Goal: Task Accomplishment & Management: Manage account settings

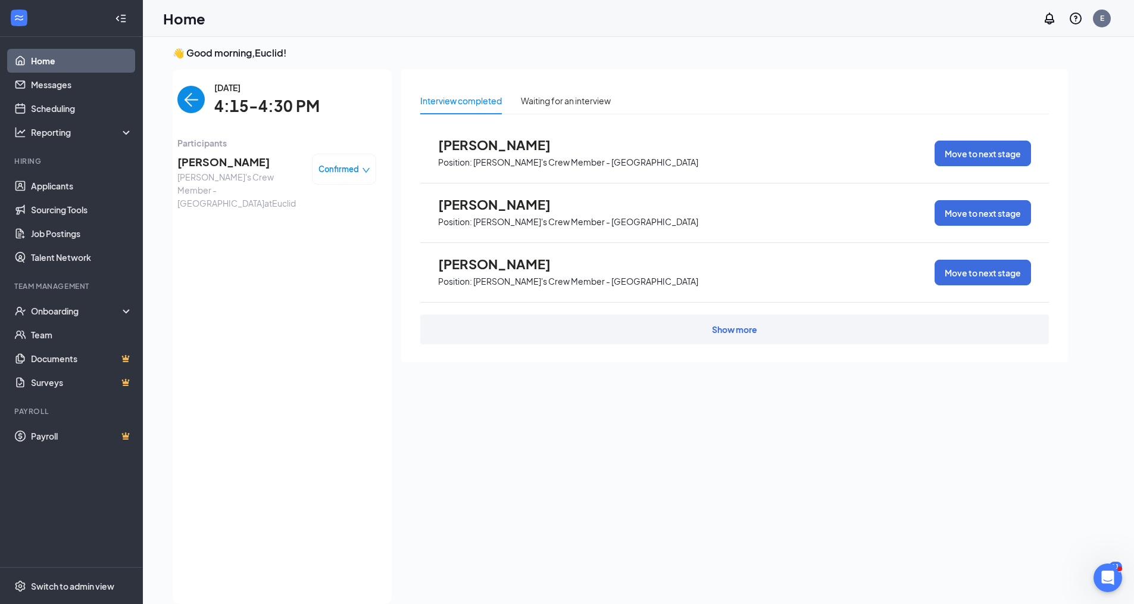
click at [190, 98] on img "back-button" at bounding box center [190, 99] width 27 height 27
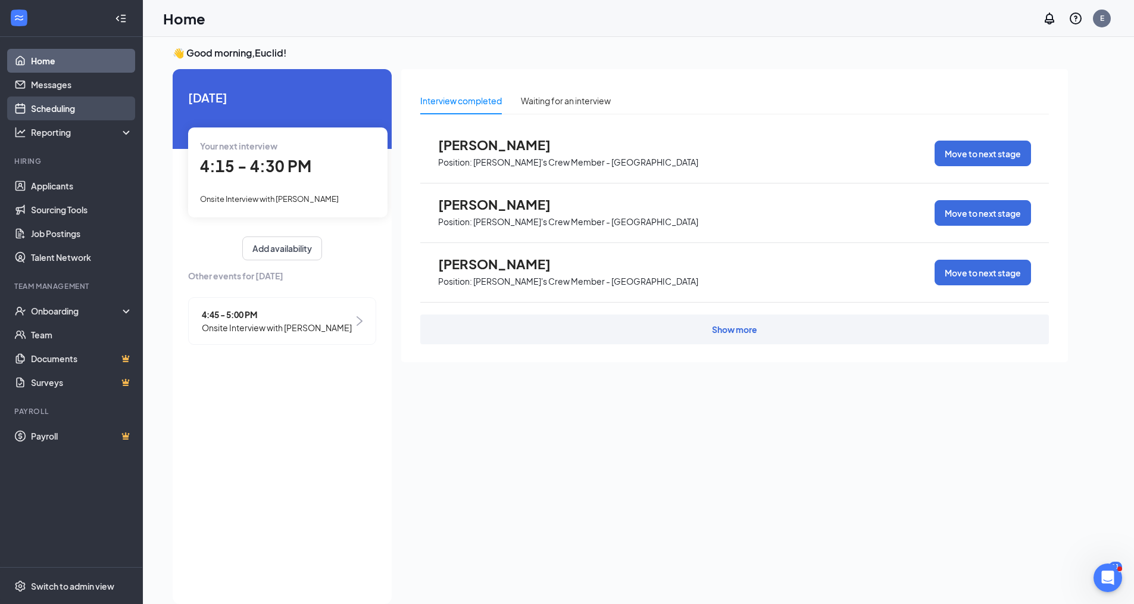
click at [46, 102] on link "Scheduling" at bounding box center [82, 108] width 102 height 24
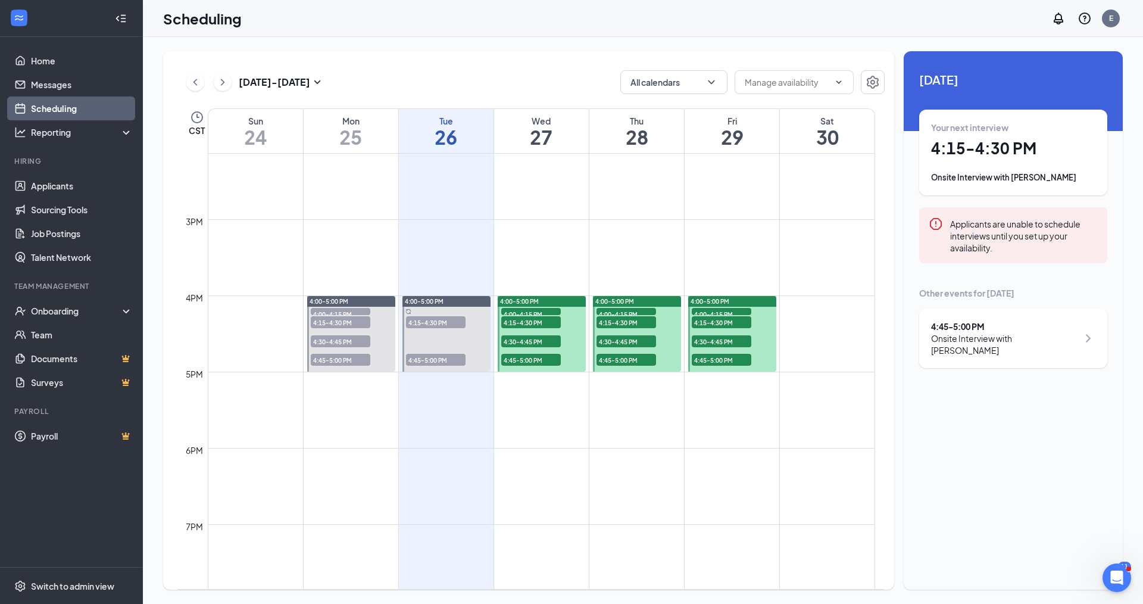
scroll to position [1121, 0]
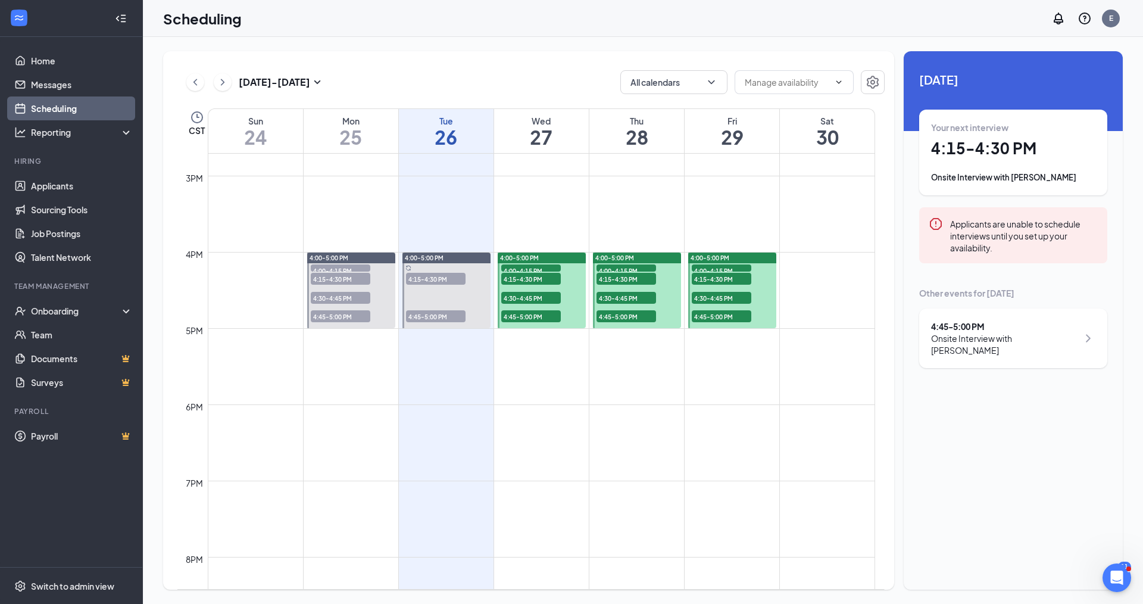
click at [542, 267] on span "4:00-4:15 PM" at bounding box center [531, 270] width 60 height 12
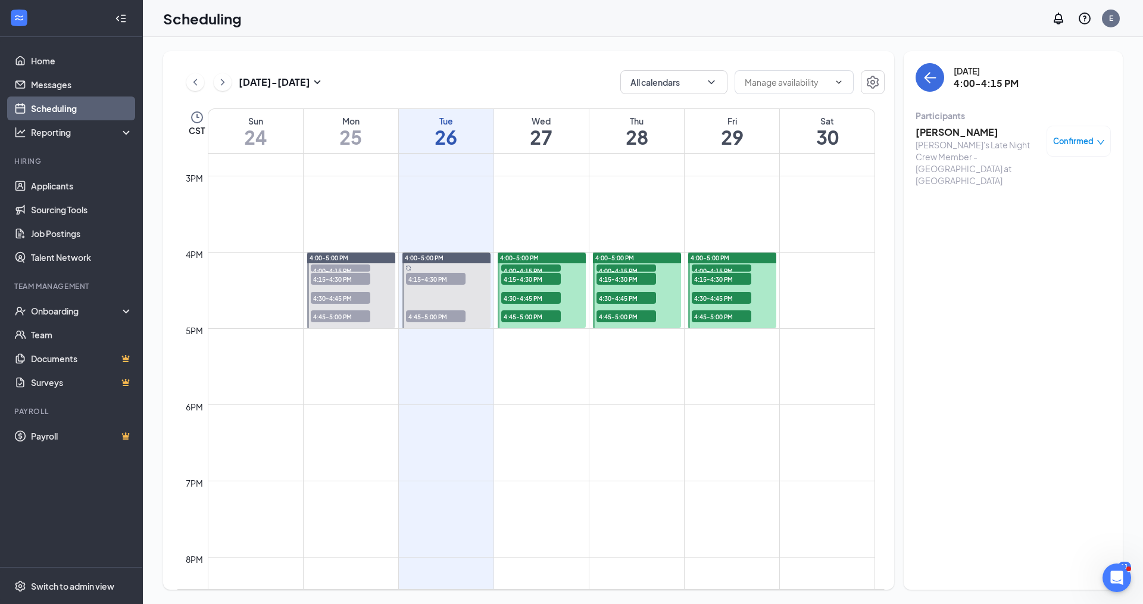
click at [947, 131] on h3 "[PERSON_NAME]" at bounding box center [978, 132] width 125 height 13
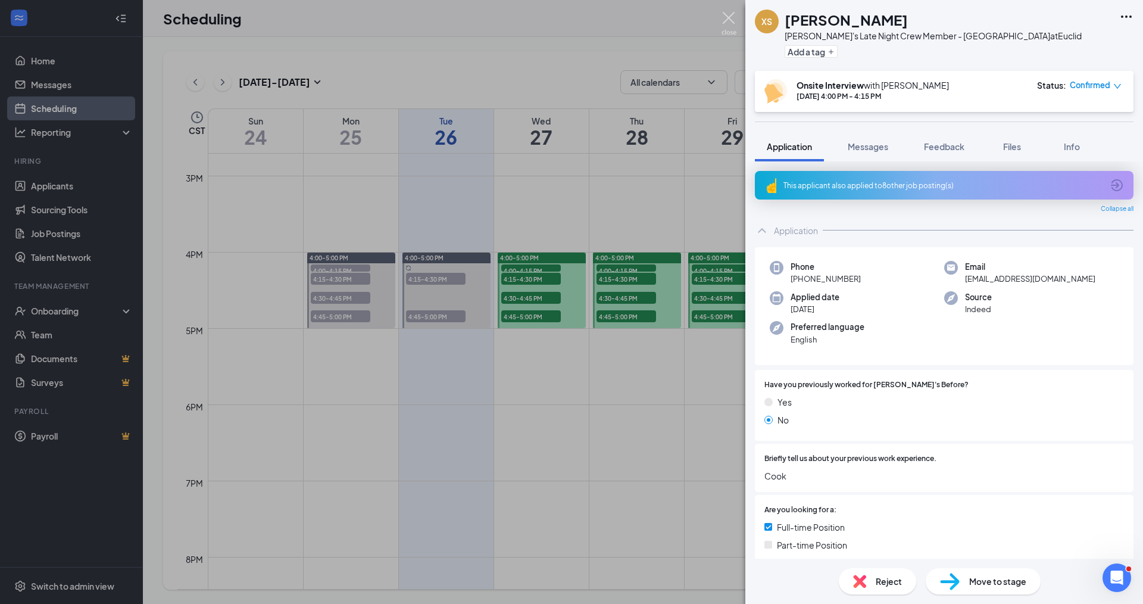
click at [727, 18] on img at bounding box center [729, 23] width 15 height 23
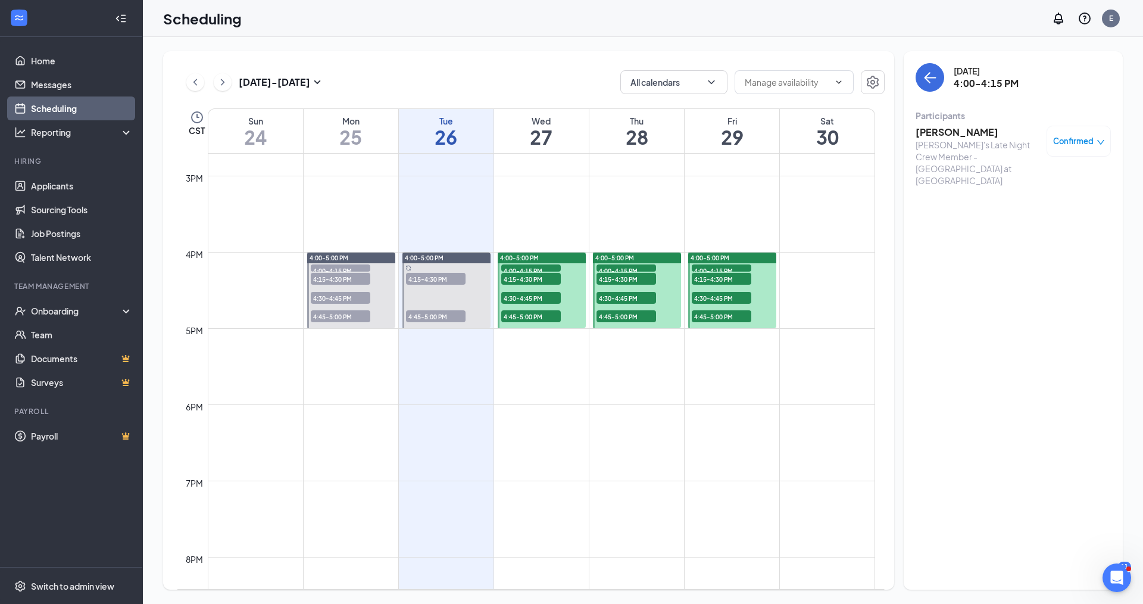
click at [549, 278] on span "4:15-4:30 PM" at bounding box center [531, 279] width 60 height 12
click at [528, 299] on span "4:30-4:45 PM" at bounding box center [531, 298] width 60 height 12
click at [518, 316] on span "4:45-5:00 PM" at bounding box center [531, 316] width 60 height 12
click at [954, 133] on h3 "Malyki Phoenix" at bounding box center [978, 132] width 125 height 13
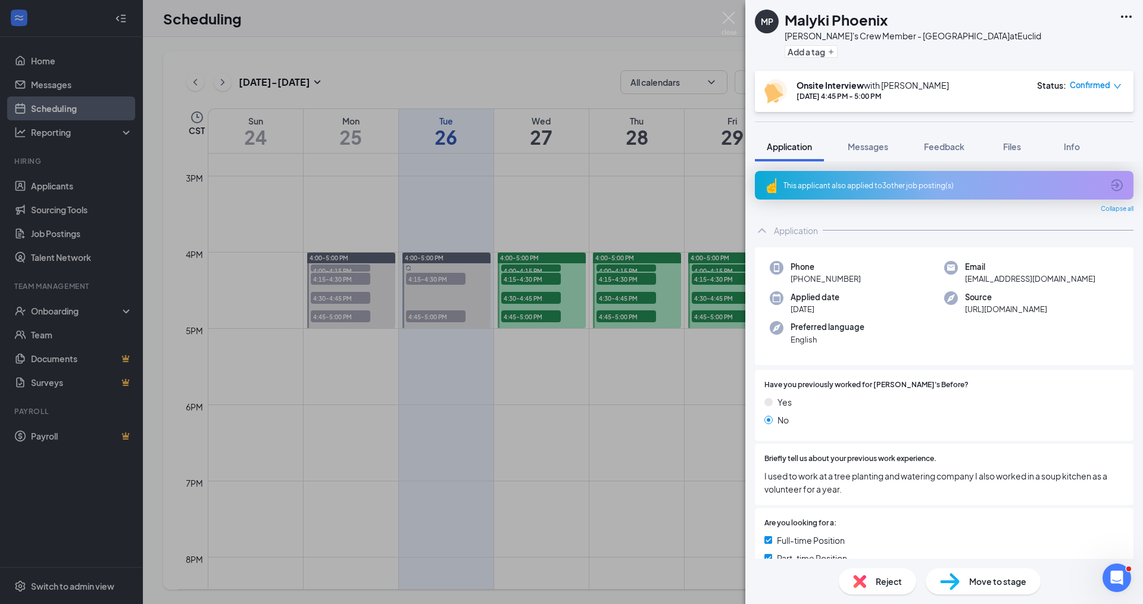
click at [878, 177] on div "This applicant also applied to 3 other job posting(s)" at bounding box center [944, 185] width 379 height 29
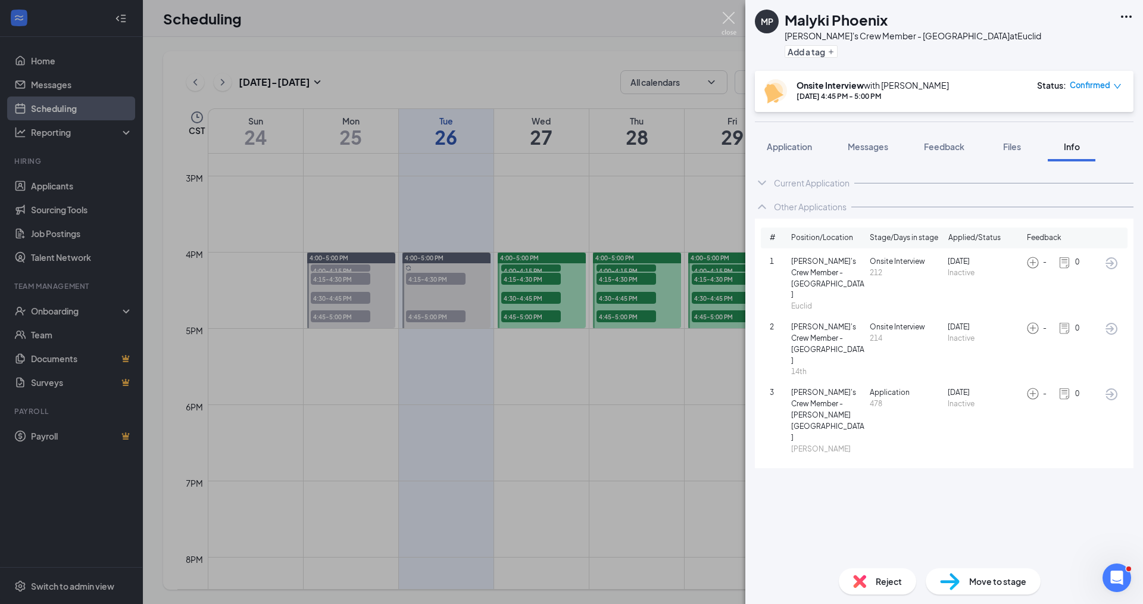
click at [730, 19] on img at bounding box center [729, 23] width 15 height 23
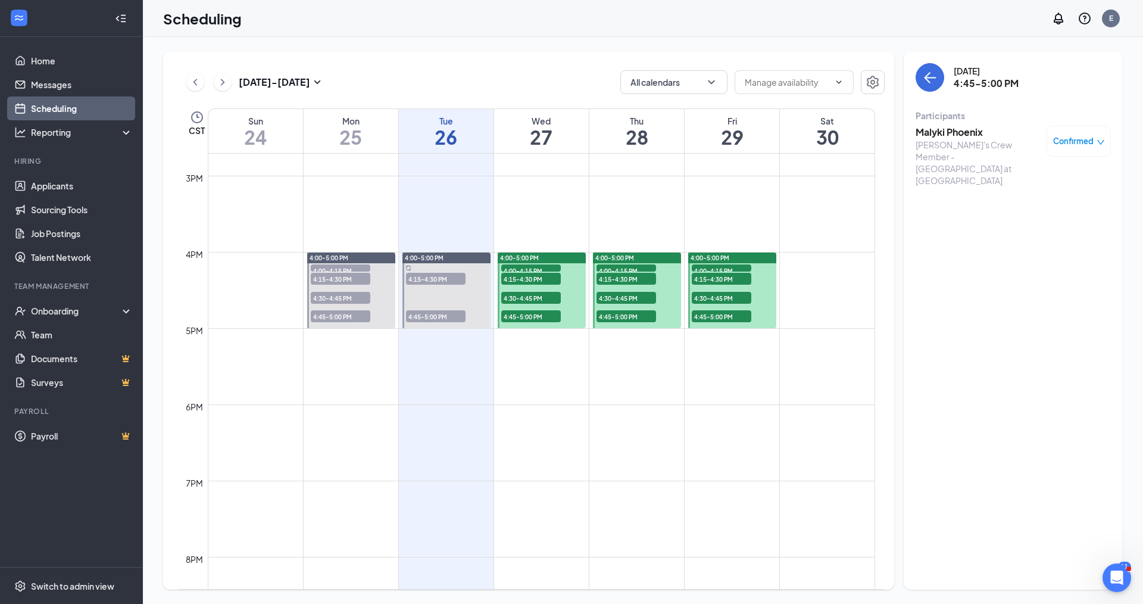
click at [520, 298] on span "4:30-4:45 PM" at bounding box center [531, 298] width 60 height 12
click at [965, 136] on h3 "[PERSON_NAME]" at bounding box center [978, 132] width 125 height 13
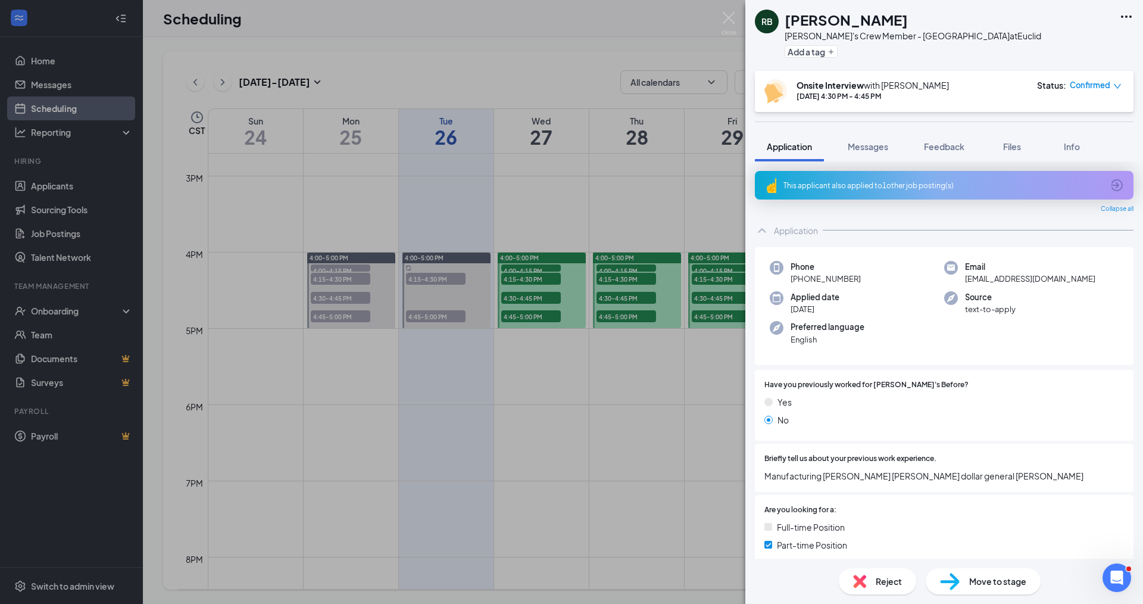
click at [909, 188] on div "This applicant also applied to 1 other job posting(s)" at bounding box center [942, 185] width 319 height 10
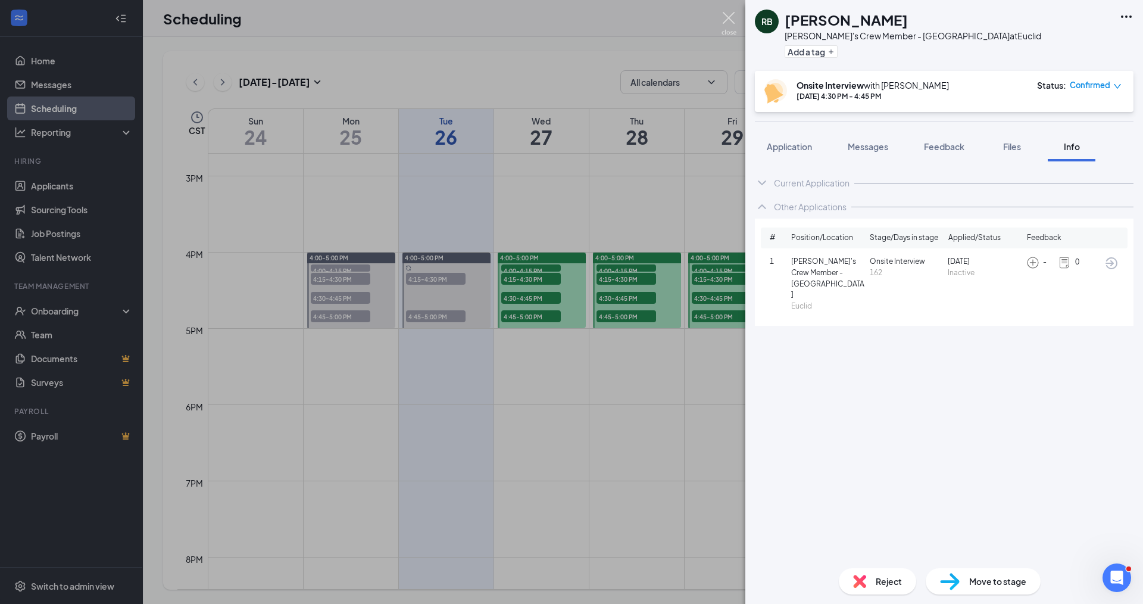
click at [730, 21] on img at bounding box center [729, 23] width 15 height 23
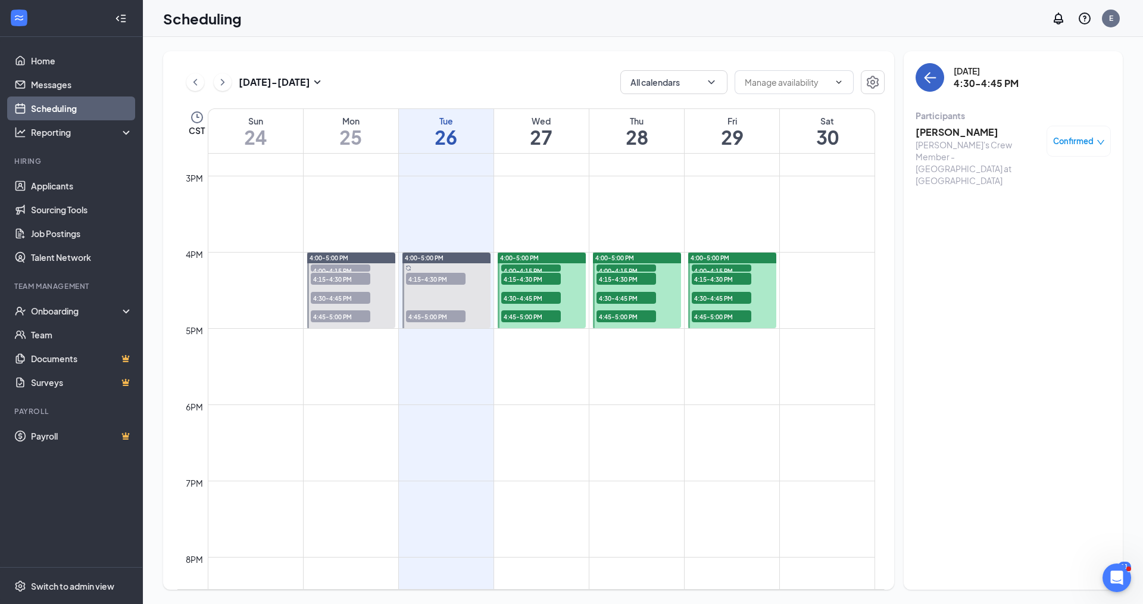
click at [930, 77] on icon "ArrowLeft" at bounding box center [930, 77] width 11 height 1
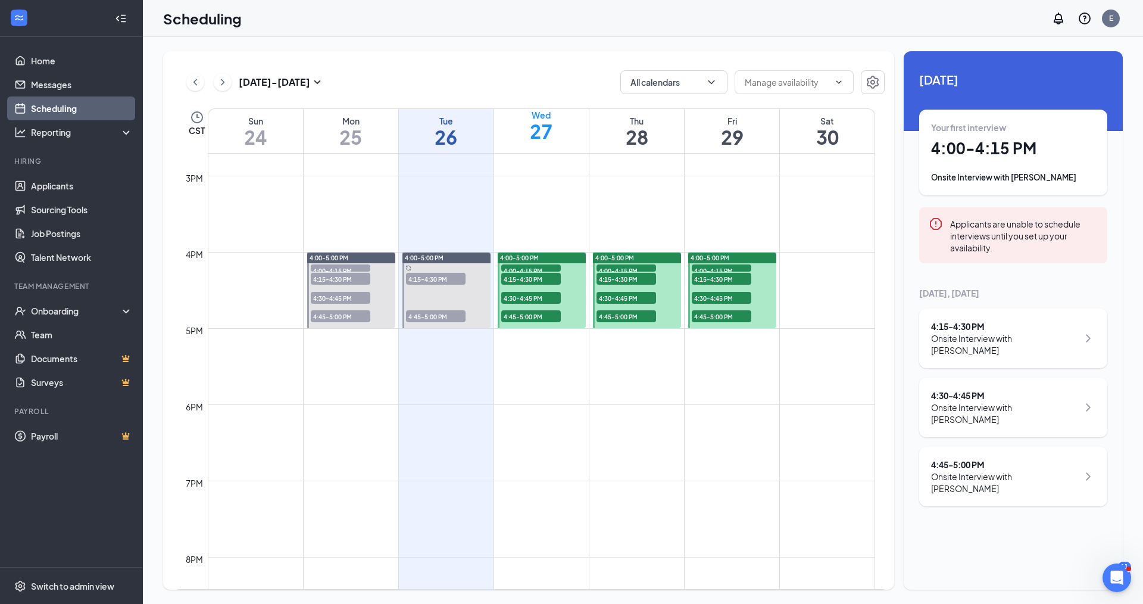
click at [978, 320] on div "4:15 - 4:30 PM" at bounding box center [1004, 326] width 147 height 12
click at [965, 599] on h3 "[PERSON_NAME]" at bounding box center [978, 605] width 125 height 13
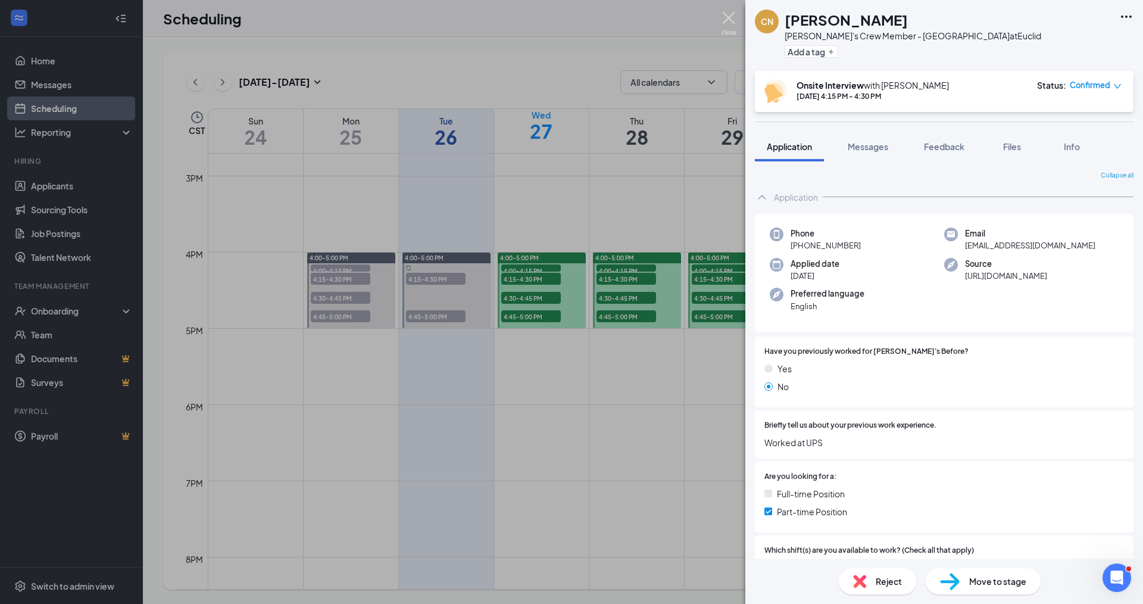
click at [733, 14] on img at bounding box center [729, 23] width 15 height 23
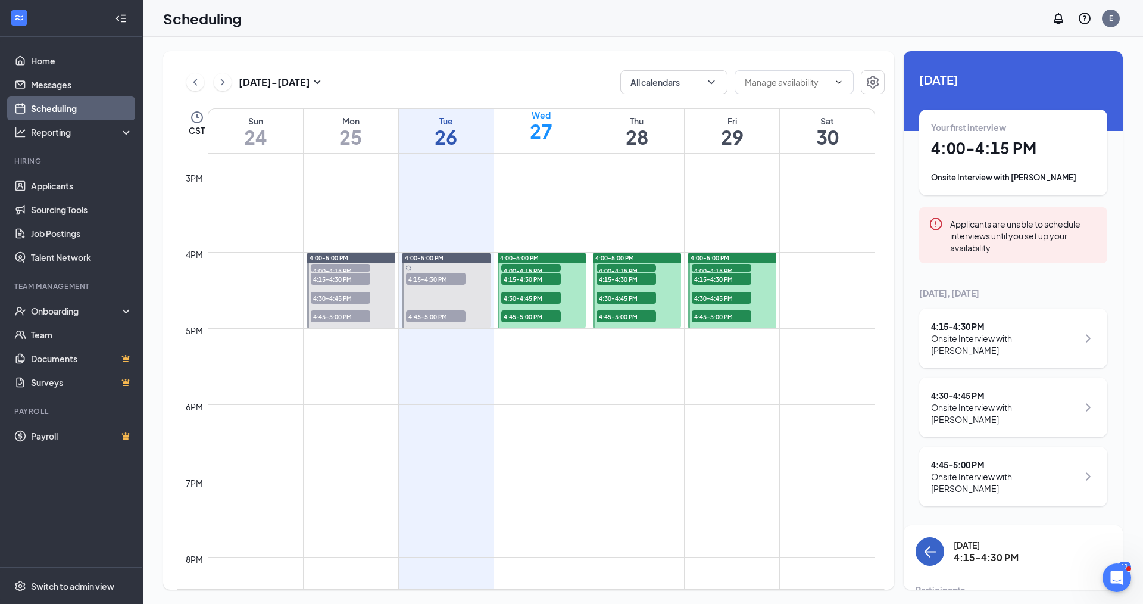
click at [938, 537] on button "back-button" at bounding box center [930, 551] width 29 height 29
